Goal: Find specific page/section: Find specific page/section

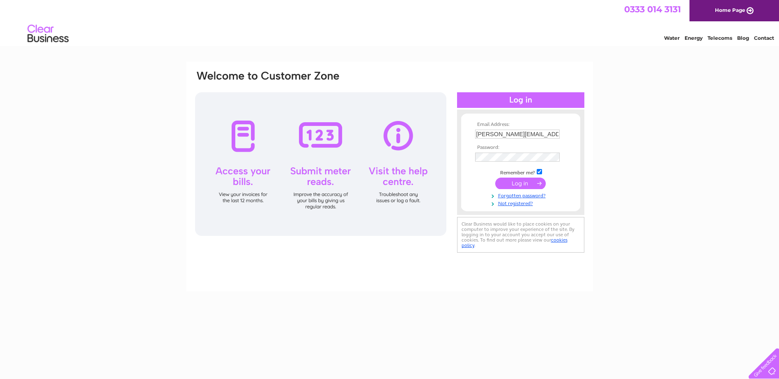
click at [516, 185] on input "submit" at bounding box center [520, 183] width 51 height 11
click at [526, 104] on div at bounding box center [520, 100] width 127 height 16
click at [522, 182] on input "submit" at bounding box center [520, 183] width 51 height 11
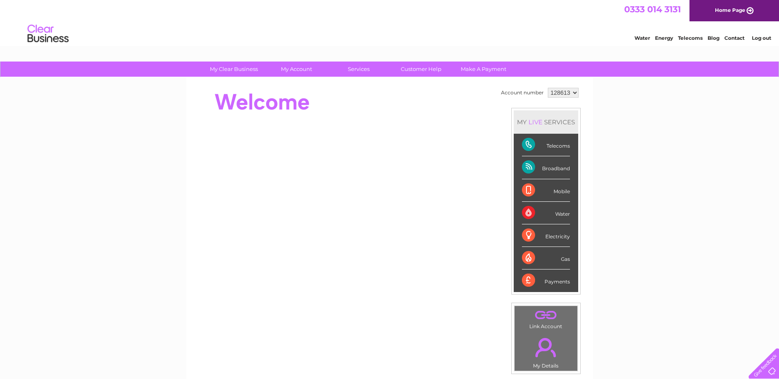
click at [623, 185] on div "My Clear Business Login Details My Details My Preferences Link Account My Accou…" at bounding box center [389, 293] width 779 height 462
click at [555, 348] on link "." at bounding box center [546, 347] width 59 height 29
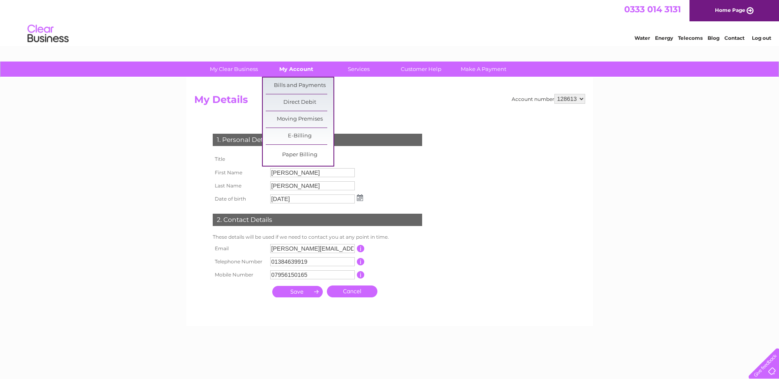
click at [303, 72] on link "My Account" at bounding box center [296, 69] width 68 height 15
click at [303, 87] on link "Bills and Payments" at bounding box center [300, 86] width 68 height 16
click at [300, 84] on link "Bills and Payments" at bounding box center [300, 86] width 68 height 16
click at [320, 87] on link "Bills and Payments" at bounding box center [300, 86] width 68 height 16
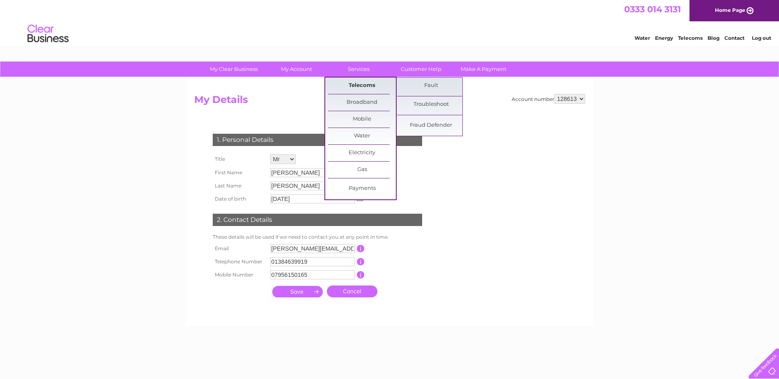
click at [368, 83] on link "Telecoms" at bounding box center [362, 86] width 68 height 16
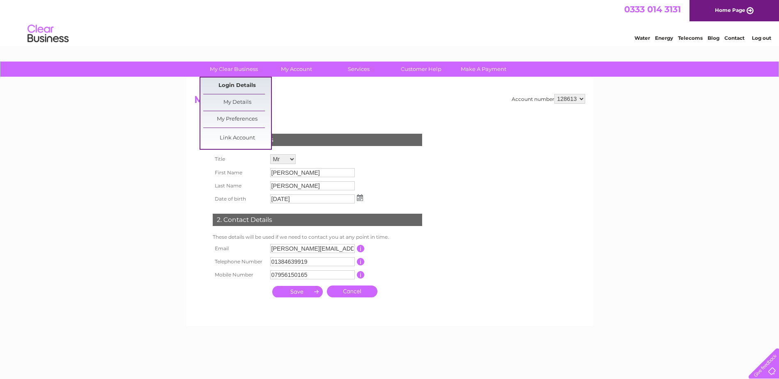
click at [244, 87] on link "Login Details" at bounding box center [237, 86] width 68 height 16
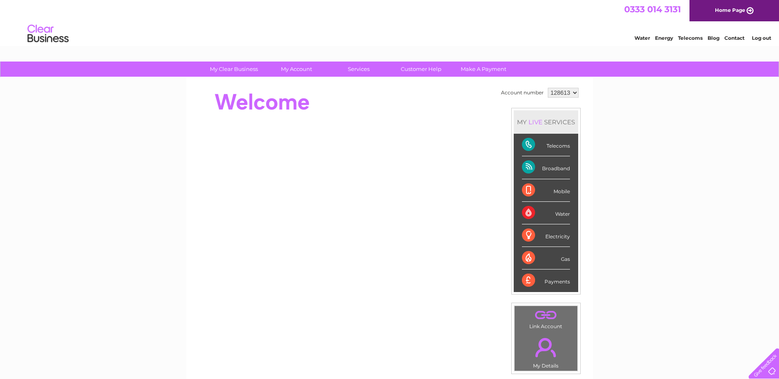
click at [735, 39] on link "Contact" at bounding box center [734, 38] width 20 height 6
